Goal: Task Accomplishment & Management: Use online tool/utility

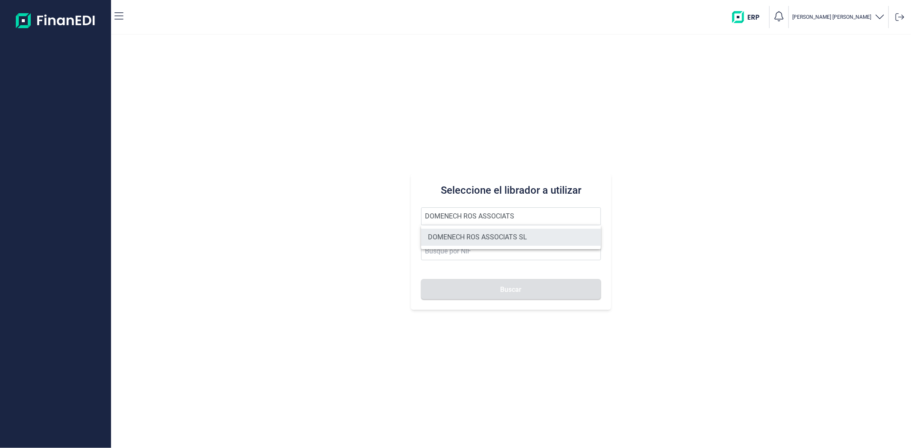
click at [462, 243] on li "DOMENECH ROS ASSOCIATS SL" at bounding box center [510, 237] width 179 height 17
type input "DOMENECH ROS ASSOCIATS SL"
type input "B63038574"
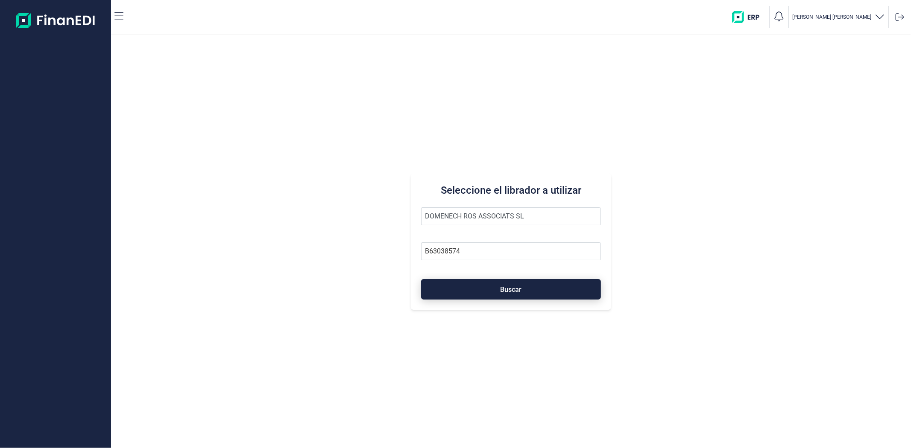
click at [467, 289] on button "Buscar" at bounding box center [510, 289] width 179 height 20
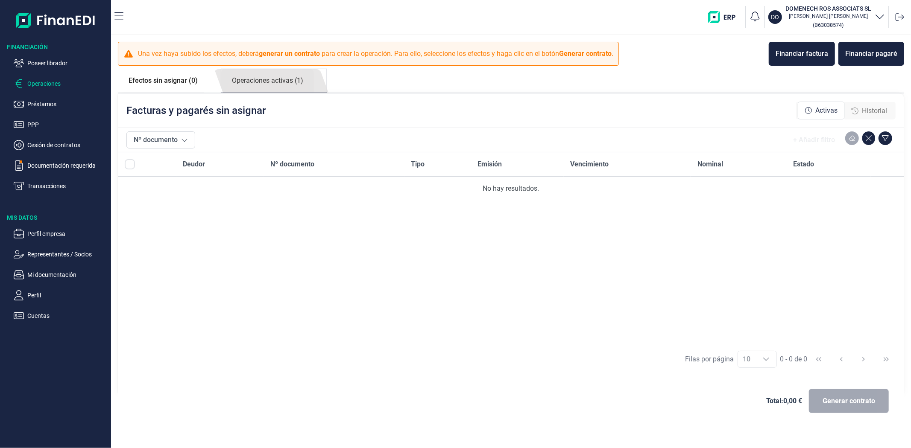
click at [262, 85] on link "Operaciones activas (1)" at bounding box center [267, 80] width 93 height 23
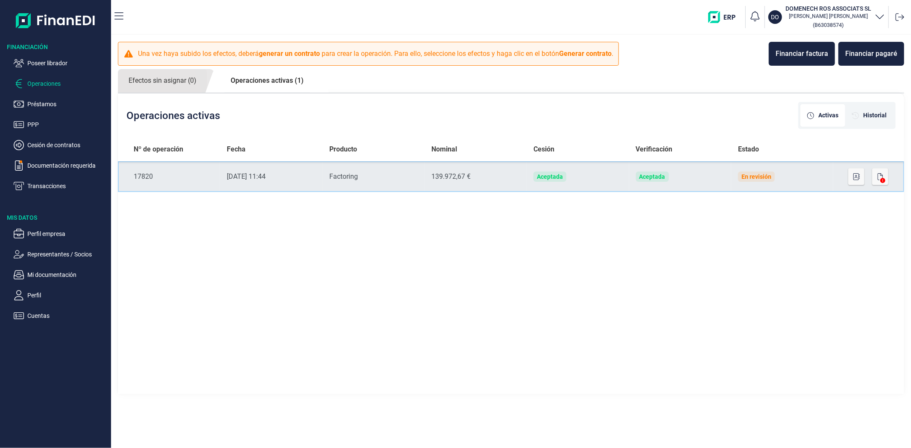
click at [439, 167] on td "Nominal 139.972,67 €" at bounding box center [475, 176] width 102 height 31
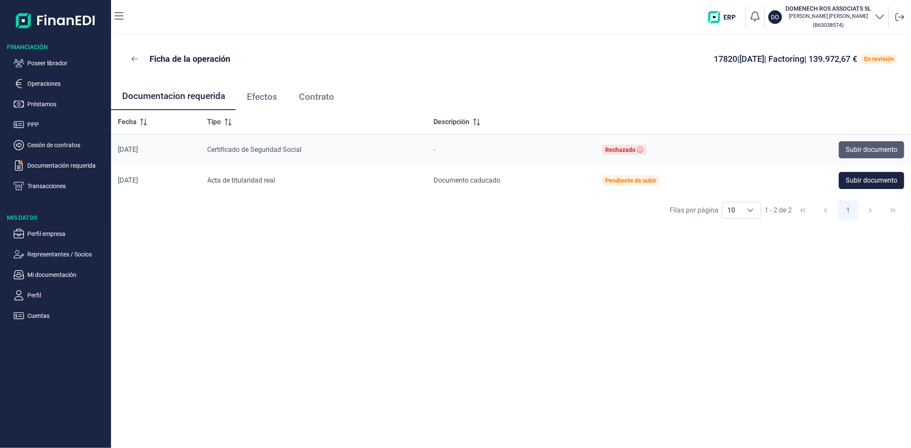
click at [840, 152] on button "Subir documento" at bounding box center [871, 149] width 65 height 17
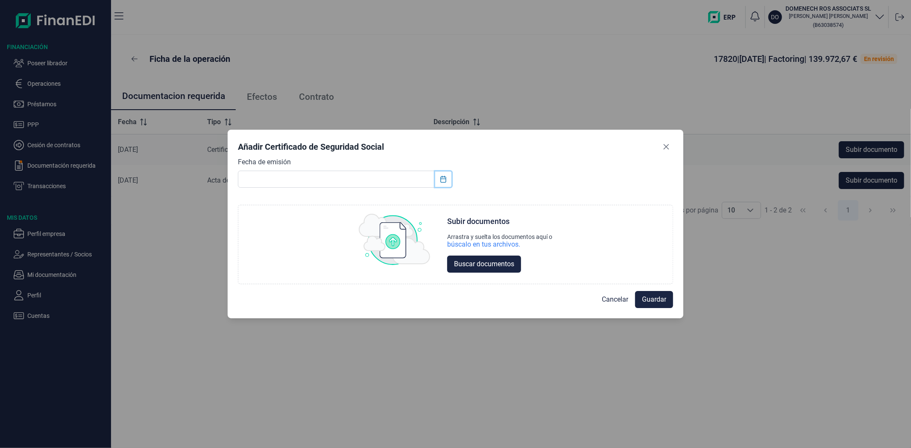
click at [442, 181] on icon "Choose Date" at bounding box center [443, 179] width 7 height 7
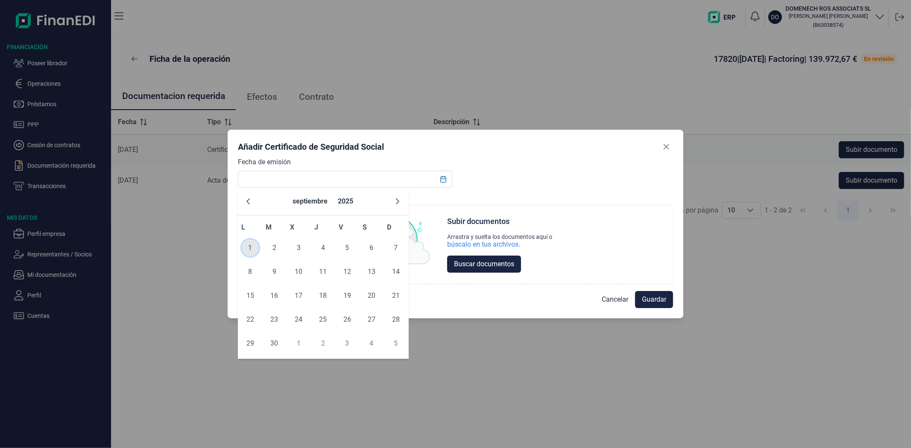
click at [254, 249] on span "1" at bounding box center [250, 248] width 17 height 17
type input "[DATE]"
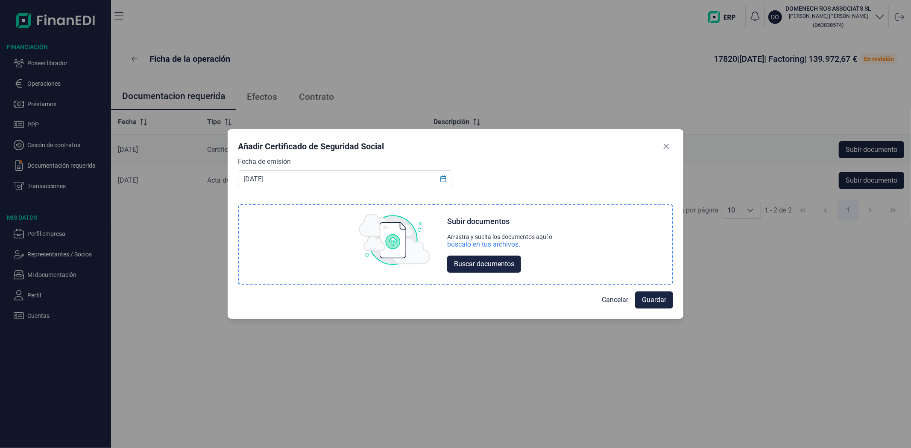
click at [478, 246] on div "búscalo en tus archivos." at bounding box center [483, 244] width 73 height 9
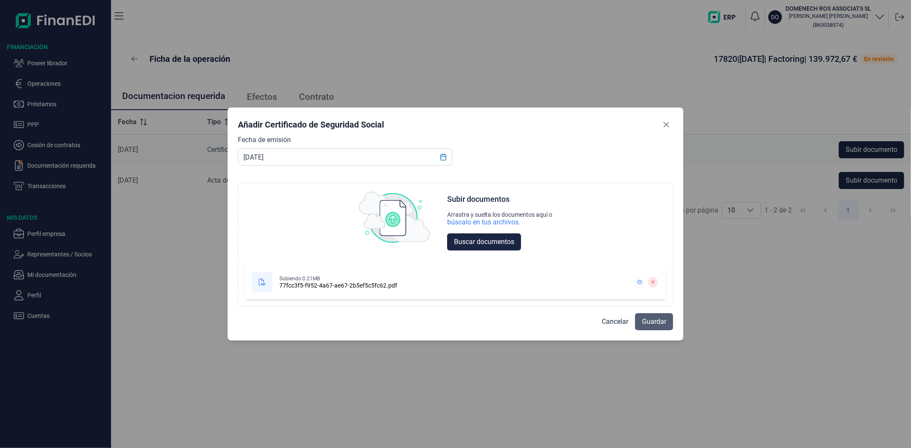
click at [652, 325] on span "Guardar" at bounding box center [654, 322] width 24 height 10
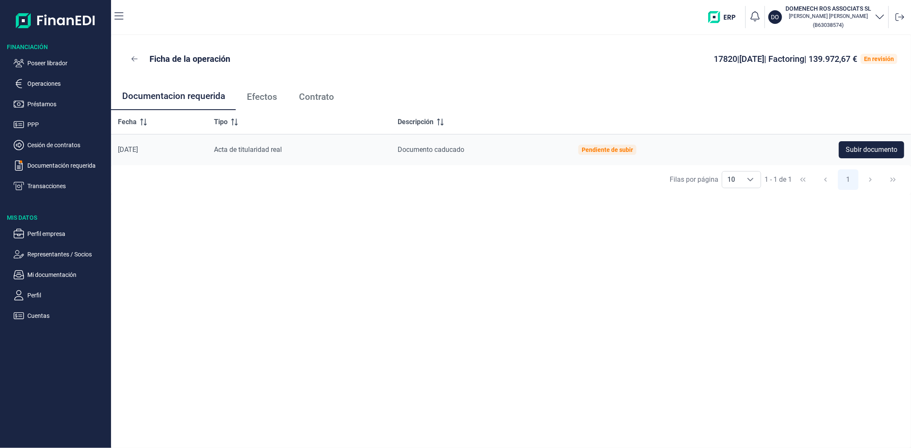
click at [722, 15] on img "button" at bounding box center [725, 17] width 34 height 12
